Goal: Find specific page/section: Find specific page/section

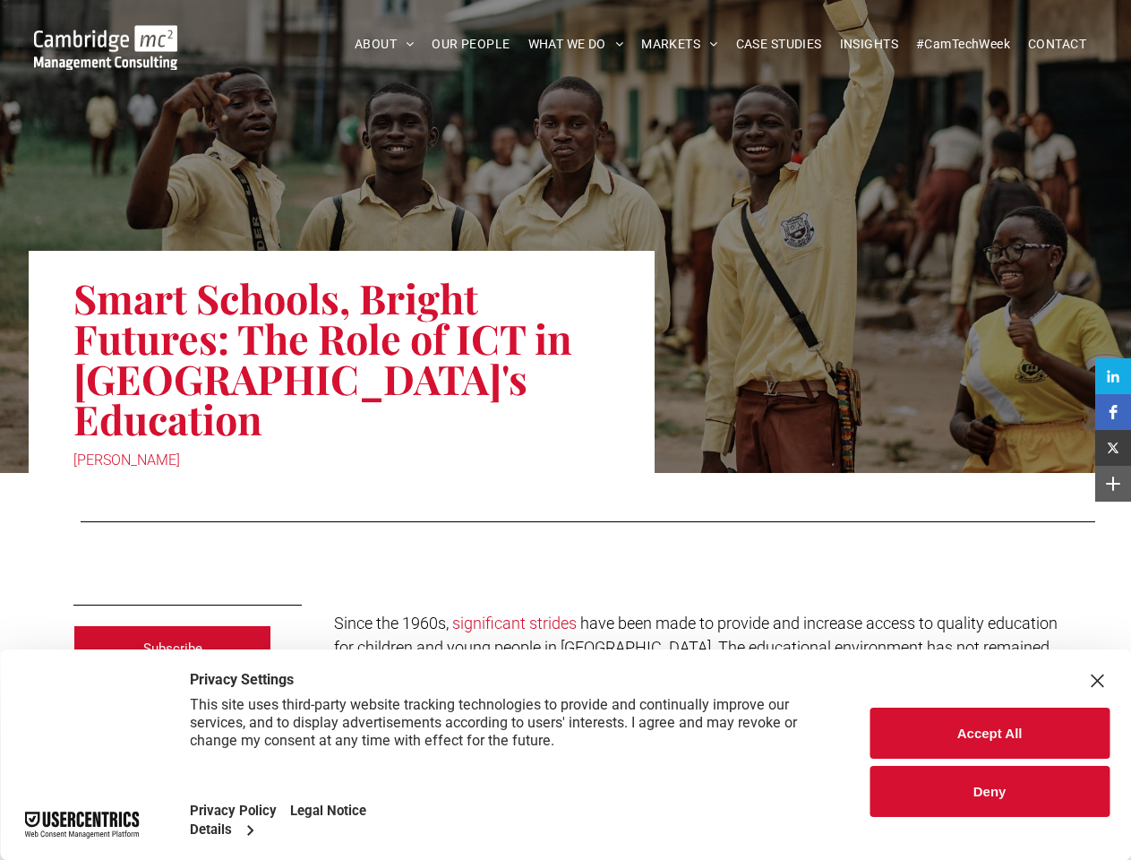
click at [565, 448] on div "[PERSON_NAME]" at bounding box center [341, 460] width 537 height 25
click at [384, 44] on link "ABOUT" at bounding box center [385, 44] width 78 height 28
click at [602, 72] on div "ABOUT ABOUT US CHARITY ARMED FORCES COVENANT CAREERS PRESS RELEASES OUR PEOPLE …" at bounding box center [565, 40] width 1131 height 81
click at [1113, 376] on icon at bounding box center [1113, 376] width 12 height 12
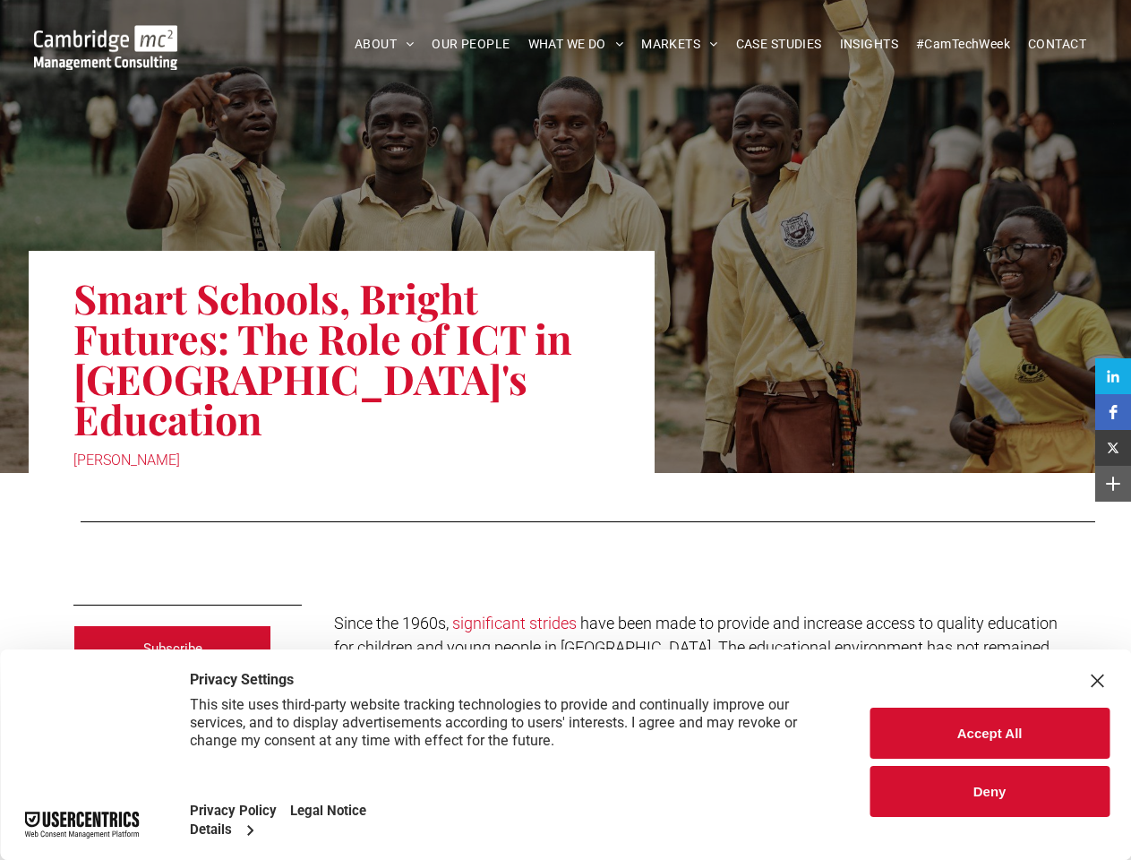
click at [1113, 412] on icon at bounding box center [1114, 412] width 8 height 14
click at [1113, 448] on icon at bounding box center [1113, 448] width 14 height 14
click at [1113, 484] on icon at bounding box center [1113, 483] width 14 height 14
